Goal: Task Accomplishment & Management: Use online tool/utility

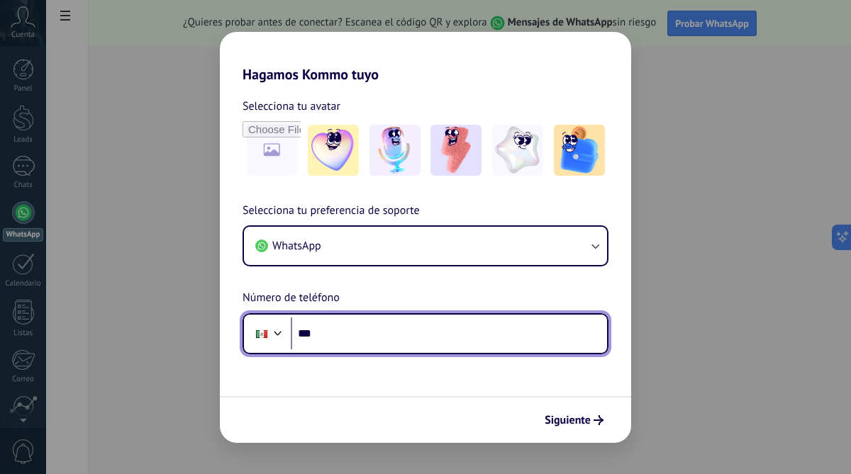
click at [330, 330] on input "***" at bounding box center [449, 334] width 316 height 33
type input "**********"
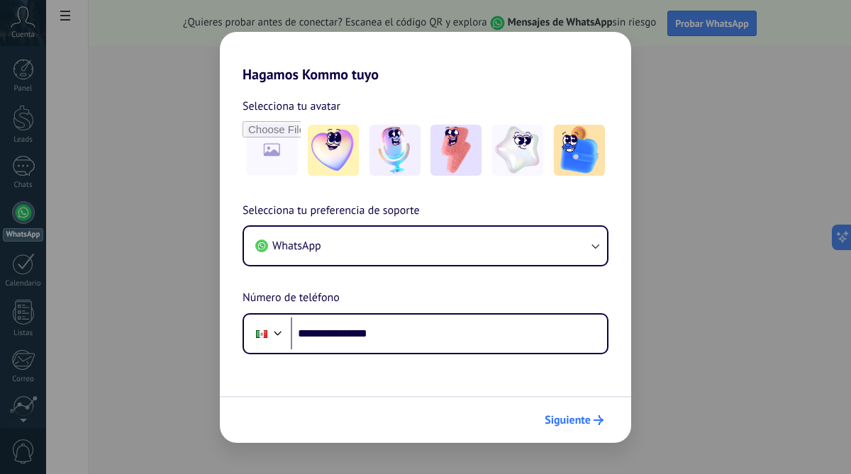
click at [578, 415] on span "Siguiente" at bounding box center [567, 420] width 46 height 10
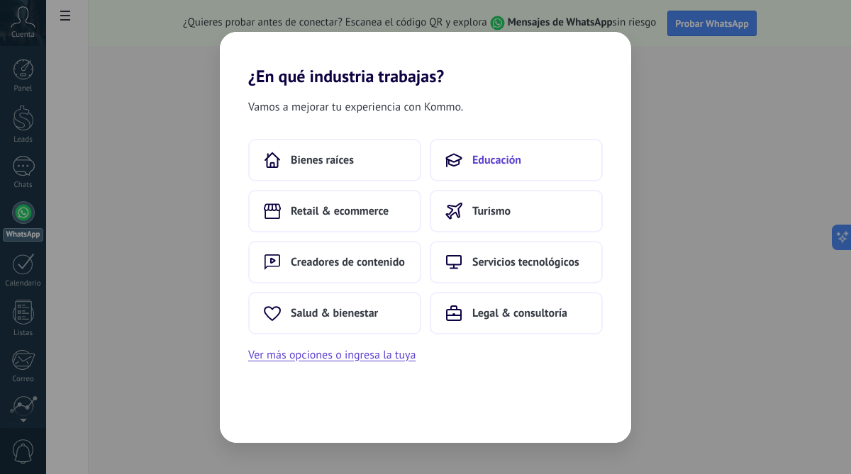
click at [474, 164] on span "Educación" at bounding box center [496, 160] width 49 height 14
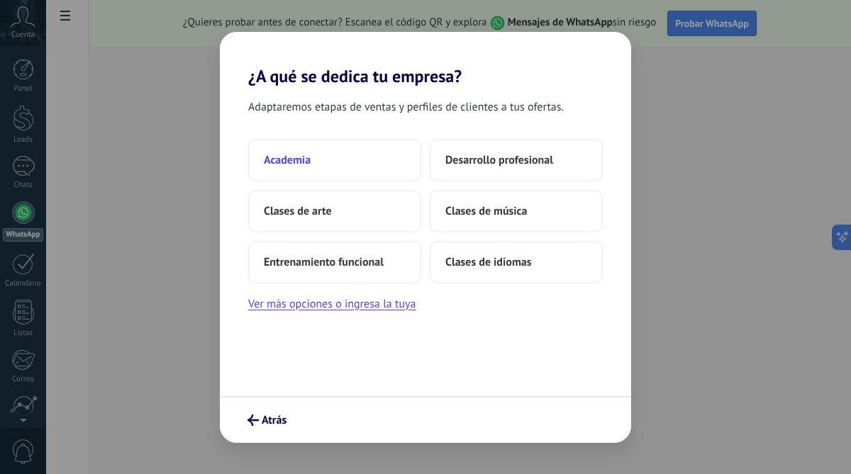
click at [317, 157] on button "Academia" at bounding box center [334, 160] width 173 height 43
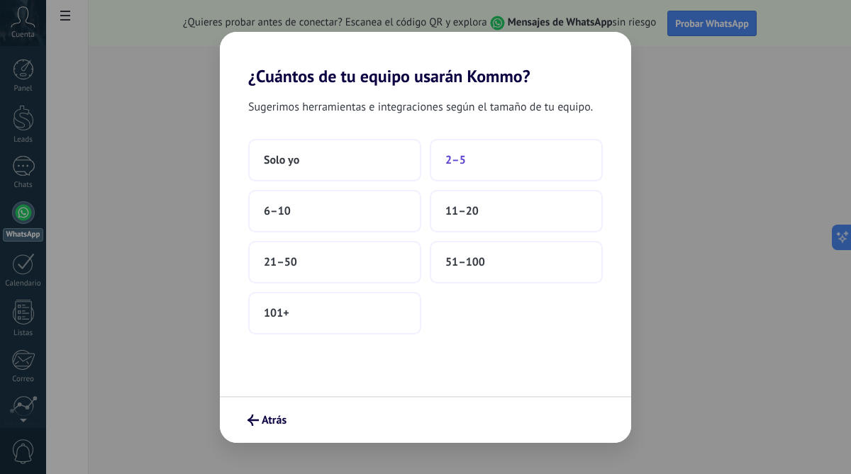
click at [458, 160] on span "2–5" at bounding box center [455, 160] width 21 height 14
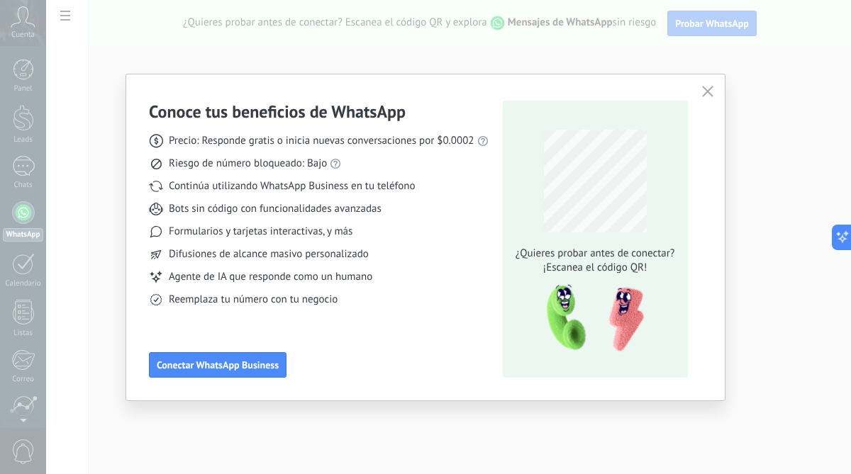
click at [707, 90] on icon "button" at bounding box center [707, 91] width 11 height 11
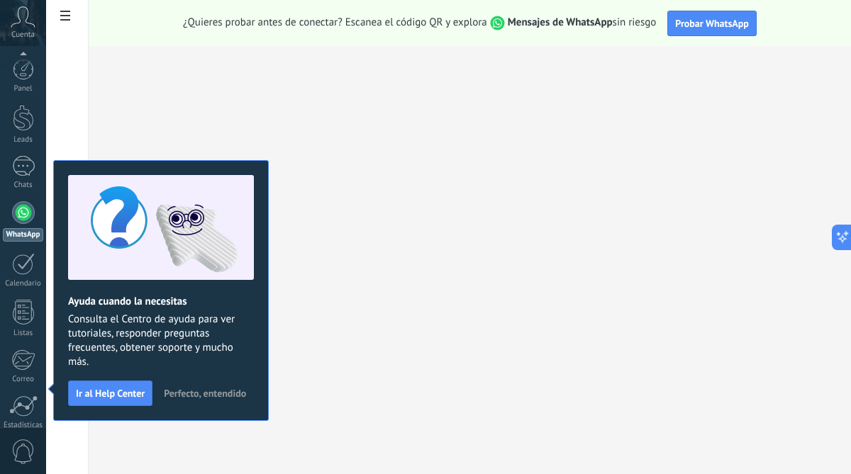
scroll to position [116, 0]
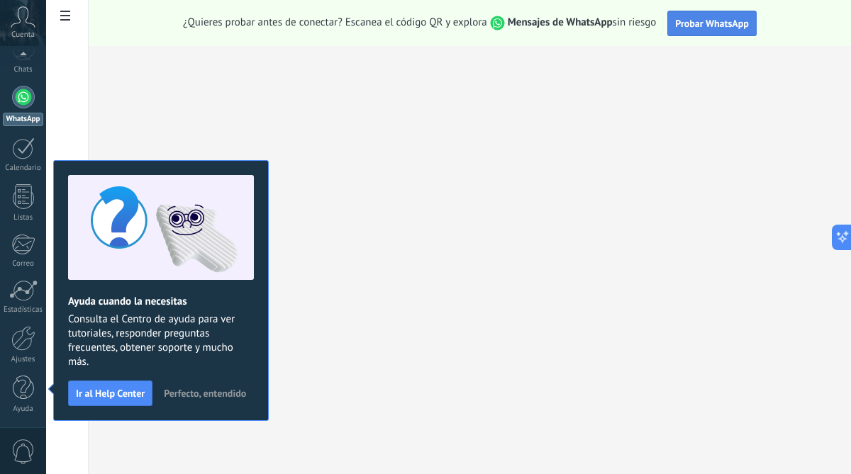
click at [711, 23] on span "Probar WhatsApp" at bounding box center [712, 23] width 74 height 13
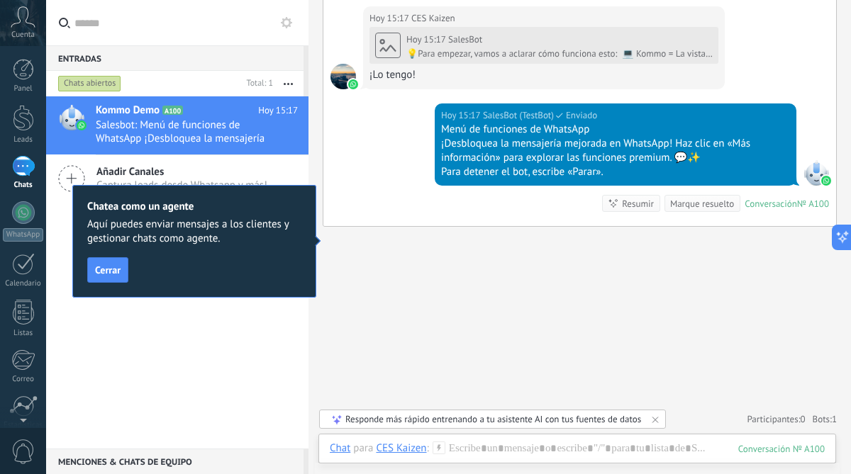
scroll to position [729, 0]
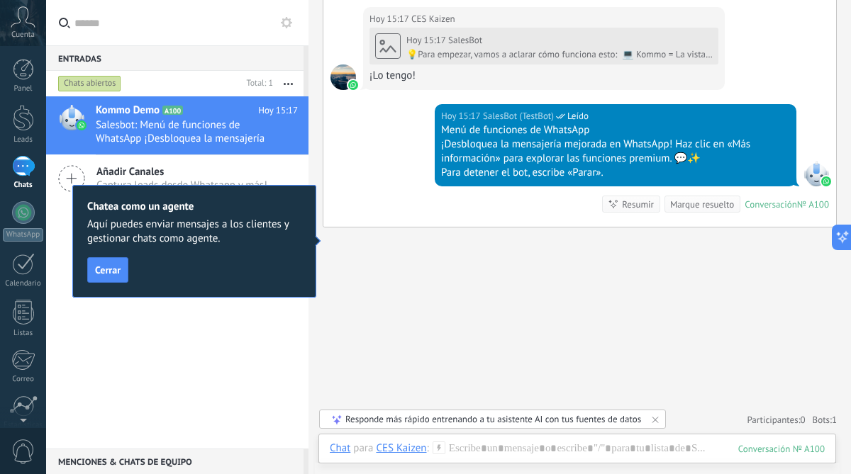
click at [19, 16] on icon at bounding box center [23, 16] width 25 height 21
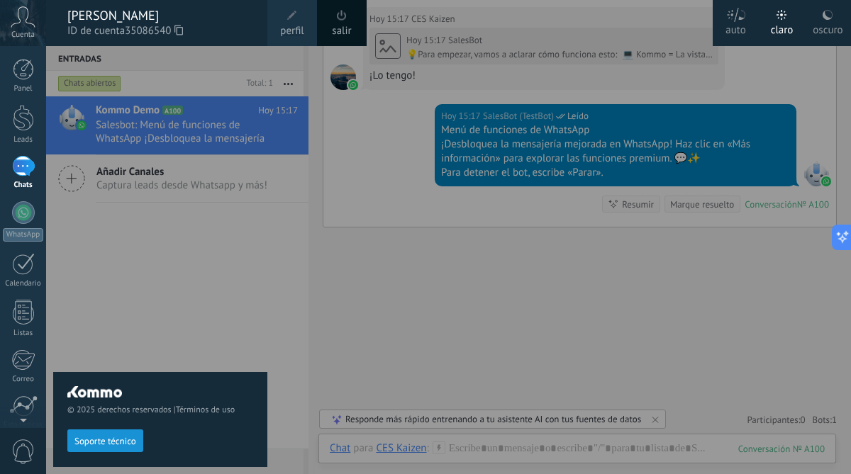
click at [182, 249] on div "© 2025 derechos reservados | Términos de uso Soporte técnico" at bounding box center [160, 260] width 214 height 428
click at [79, 16] on div "[PERSON_NAME]" at bounding box center [160, 16] width 186 height 16
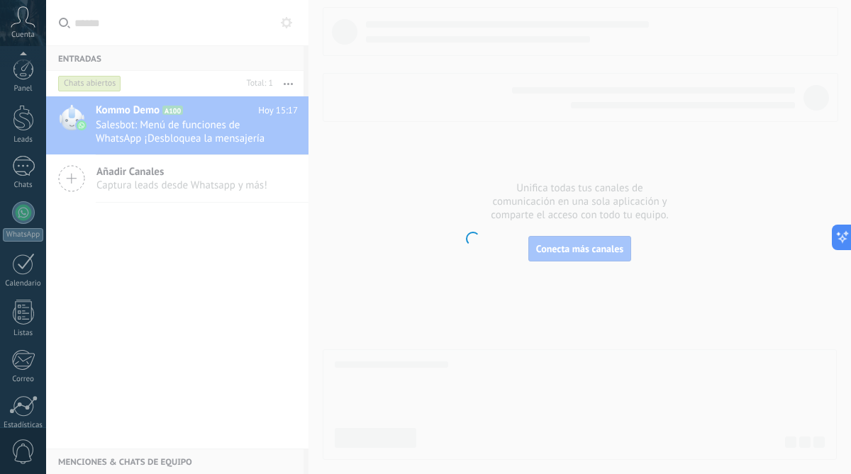
scroll to position [116, 0]
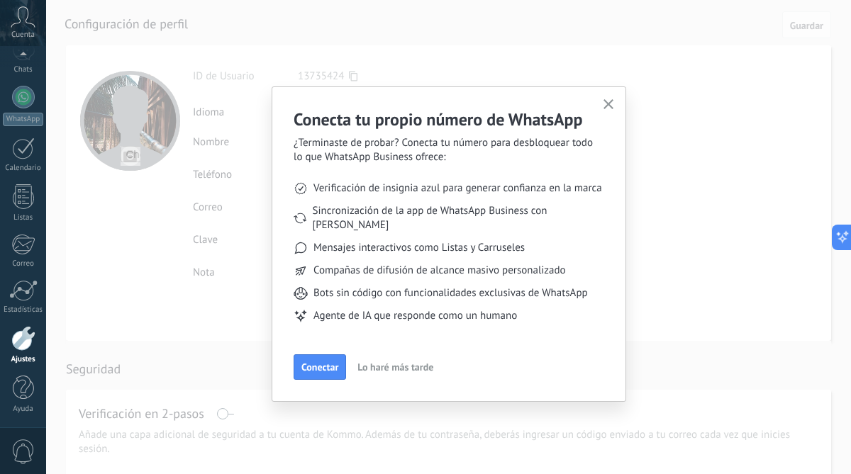
click at [605, 102] on use "button" at bounding box center [608, 104] width 11 height 11
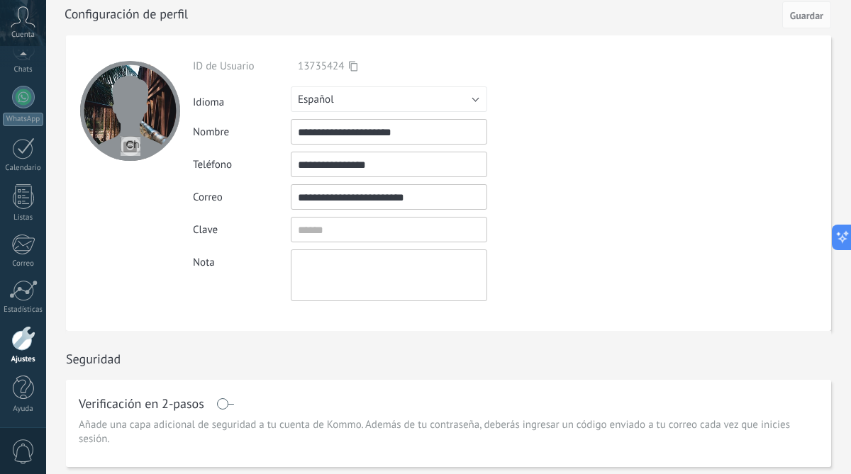
scroll to position [0, 0]
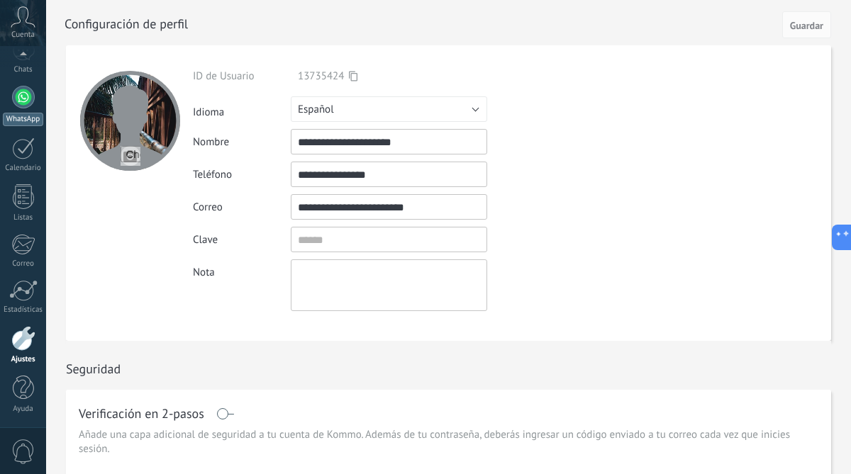
click at [21, 99] on div at bounding box center [23, 97] width 23 height 23
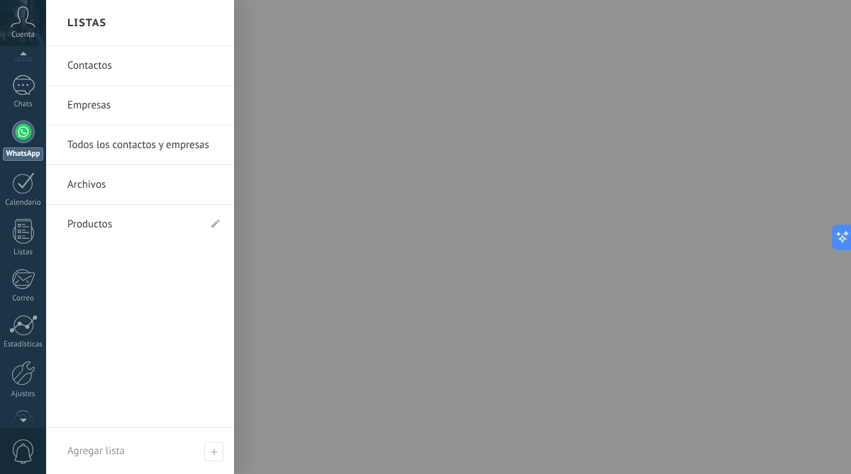
scroll to position [75, 0]
click at [25, 290] on div at bounding box center [22, 284] width 23 height 21
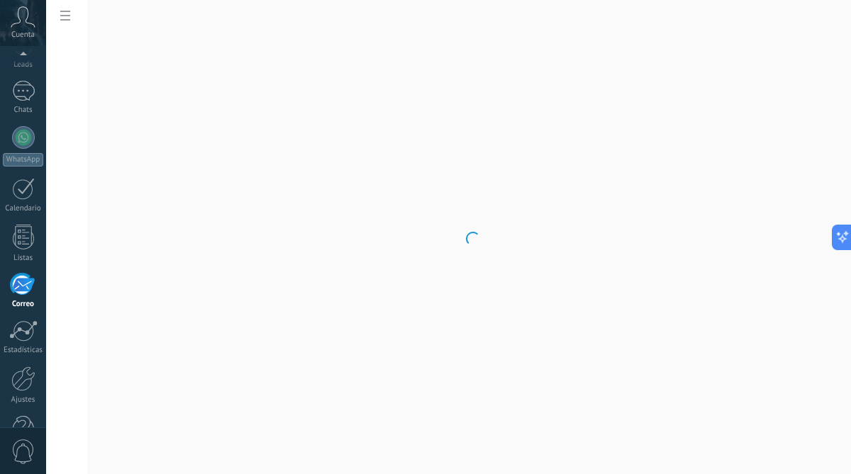
scroll to position [116, 0]
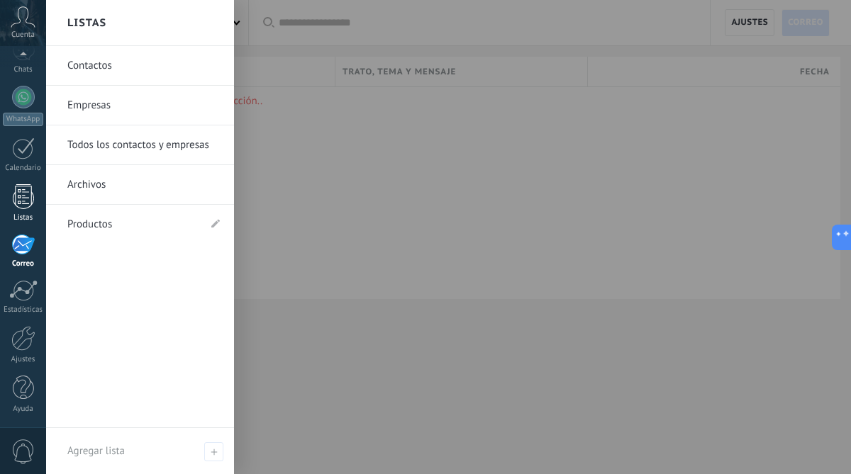
click at [21, 208] on div at bounding box center [23, 196] width 21 height 25
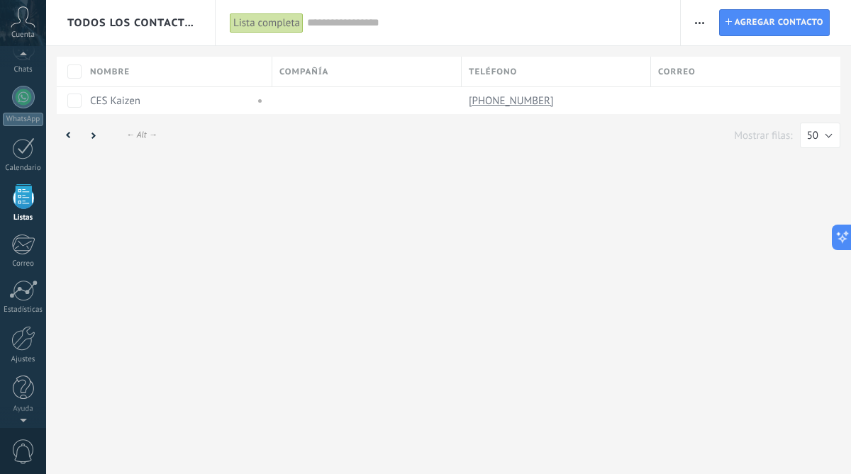
scroll to position [88, 0]
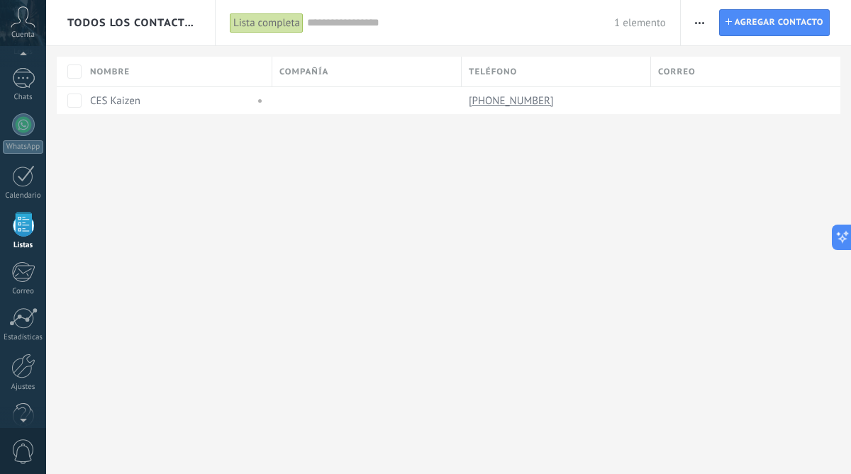
click at [22, 24] on icon at bounding box center [23, 16] width 25 height 21
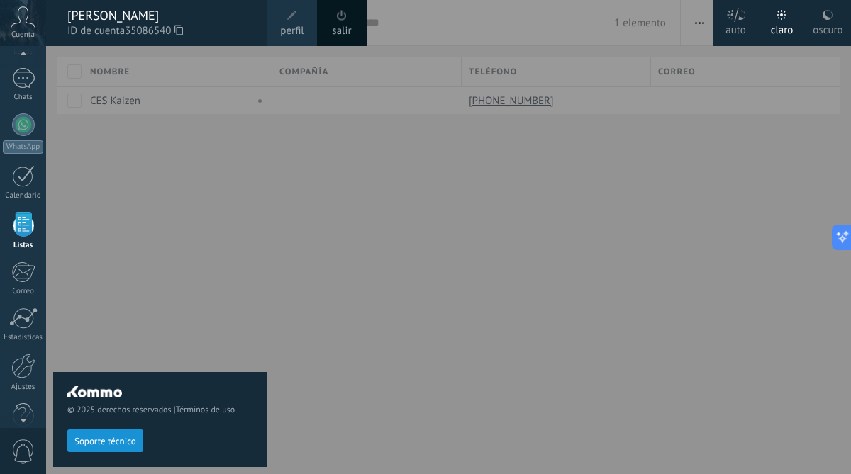
click at [22, 24] on icon at bounding box center [23, 16] width 25 height 21
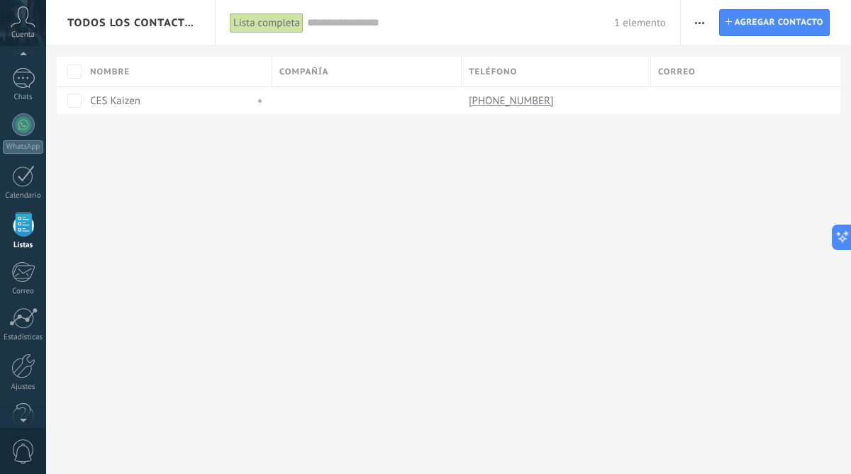
click at [22, 24] on icon at bounding box center [23, 16] width 25 height 21
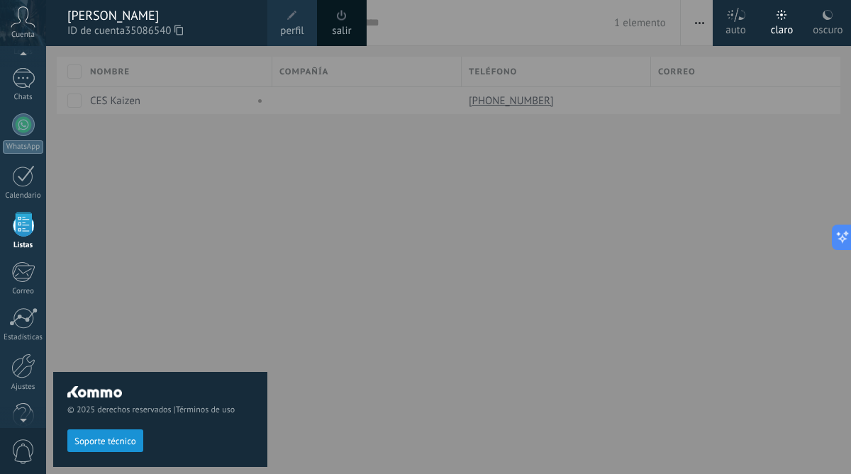
click at [22, 24] on icon at bounding box center [23, 16] width 25 height 21
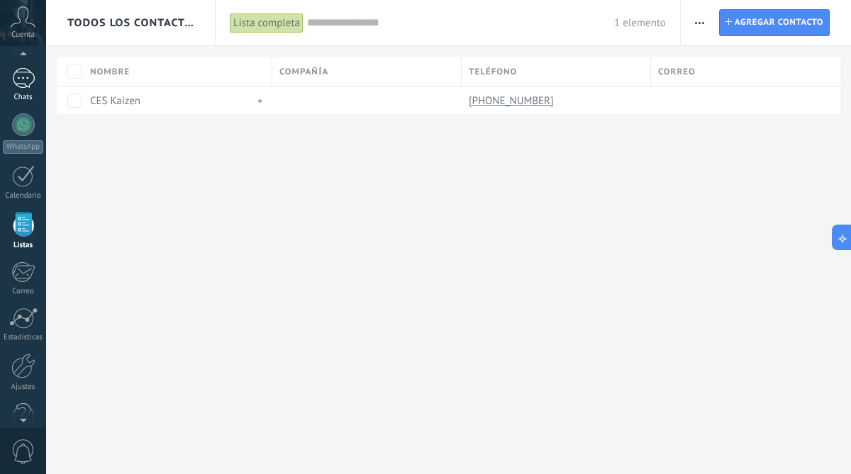
scroll to position [84, 0]
click at [14, 79] on div "1" at bounding box center [23, 82] width 23 height 21
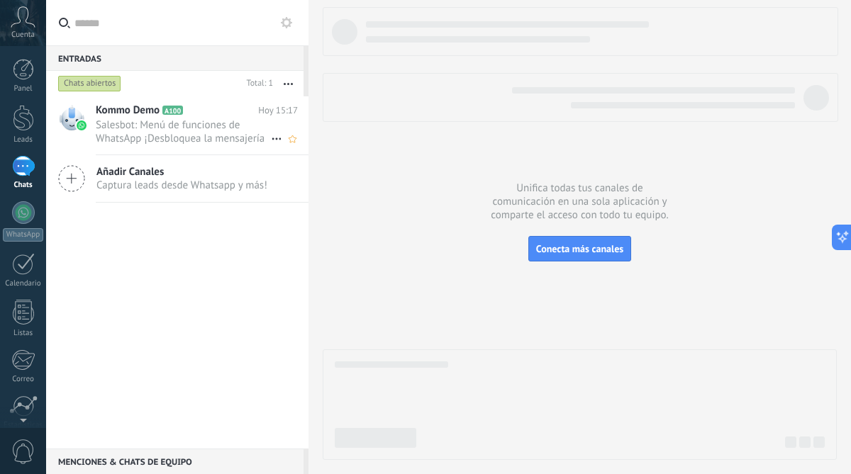
click at [117, 126] on span "Salesbot: Menú de funciones de WhatsApp ¡Desbloquea la mensajería mejorada en W…" at bounding box center [183, 131] width 175 height 27
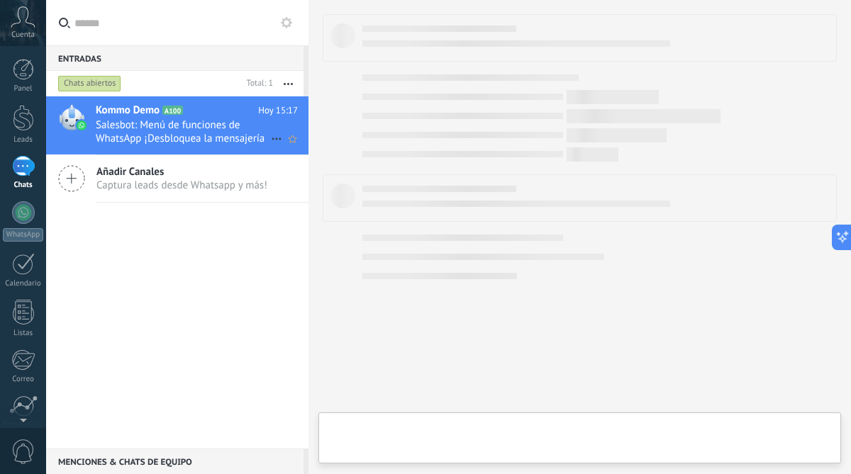
type textarea "**********"
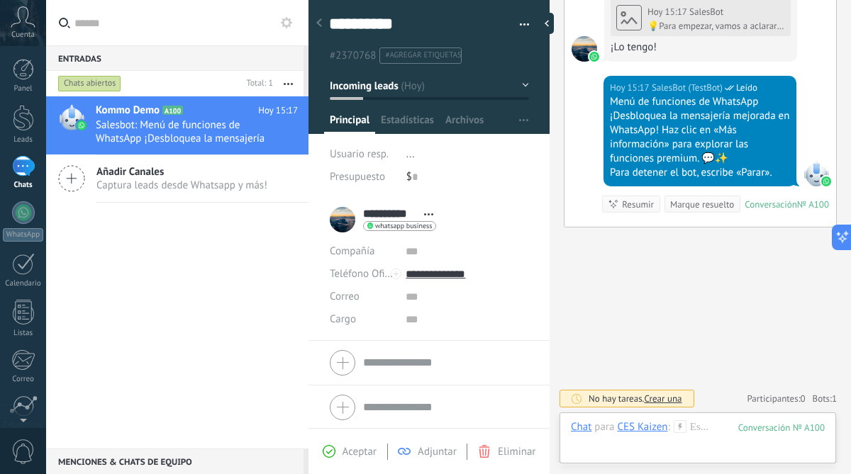
scroll to position [2, 0]
